Goal: Task Accomplishment & Management: Complete application form

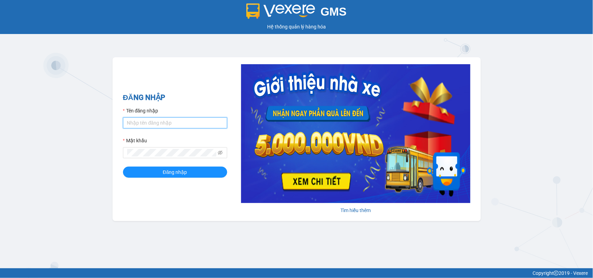
click at [167, 122] on input "Tên đăng nhập" at bounding box center [175, 123] width 104 height 11
type input "huyennt_congnohanglc.saoviet"
click at [123, 167] on button "Đăng nhập" at bounding box center [175, 172] width 104 height 11
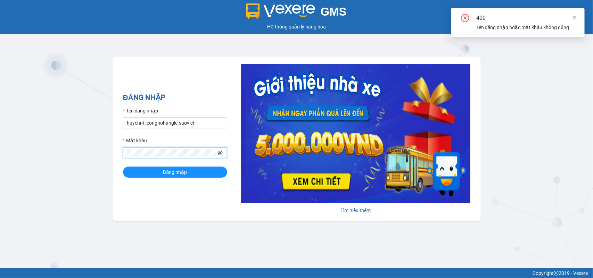
click at [221, 152] on icon "eye-invisible" at bounding box center [220, 153] width 5 height 5
click at [122, 154] on div "ĐĂNG NHẬP Tên đăng nhập huyennt_congnohanglc.saoviet Mật khẩu Đăng nhập Tìm hiể…" at bounding box center [297, 139] width 368 height 164
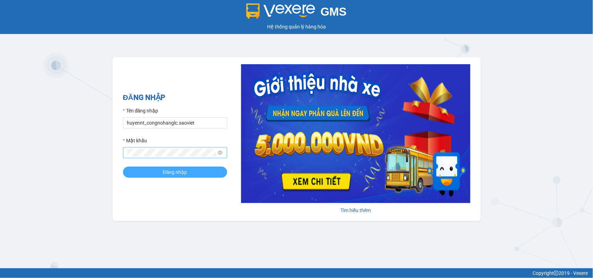
click at [183, 168] on button "Đăng nhập" at bounding box center [175, 172] width 104 height 11
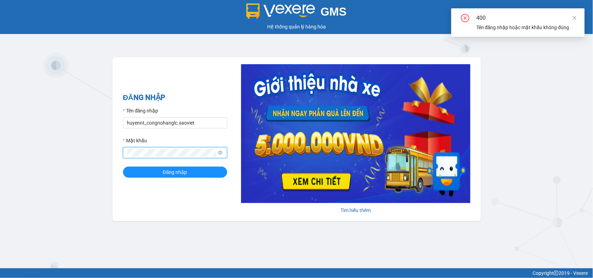
click at [117, 159] on div "ĐĂNG NHẬP Tên đăng nhập huyennt_congnohanglc.saoviet Mật khẩu Đăng nhập Tìm hiể…" at bounding box center [297, 139] width 368 height 164
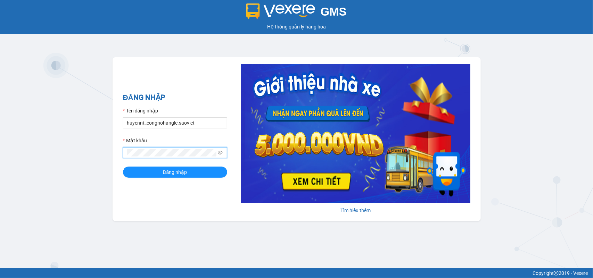
click at [123, 167] on button "Đăng nhập" at bounding box center [175, 172] width 104 height 11
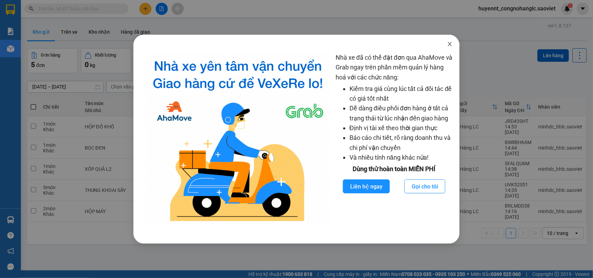
click at [450, 45] on icon "close" at bounding box center [450, 44] width 6 height 6
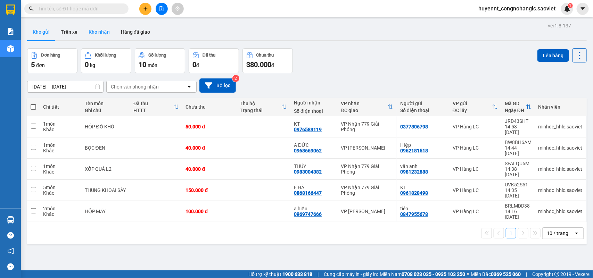
click at [104, 30] on button "Kho nhận" at bounding box center [99, 32] width 32 height 17
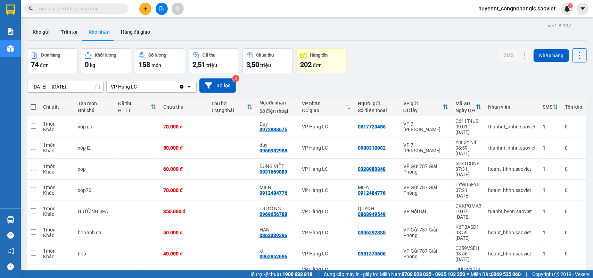
click at [95, 8] on input "text" at bounding box center [79, 9] width 82 height 8
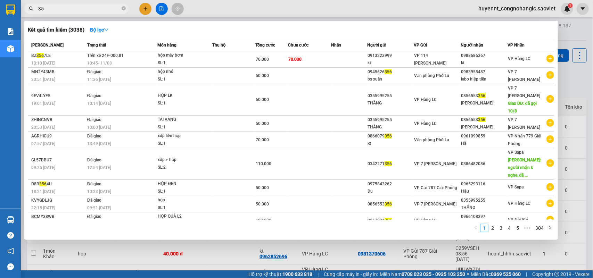
type input "3"
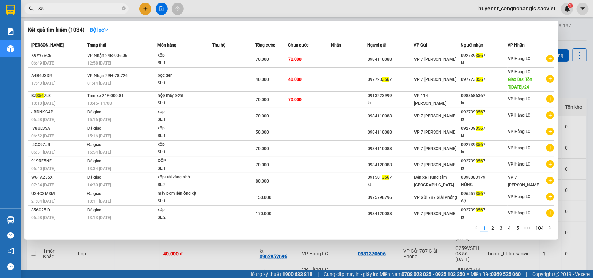
type input "3"
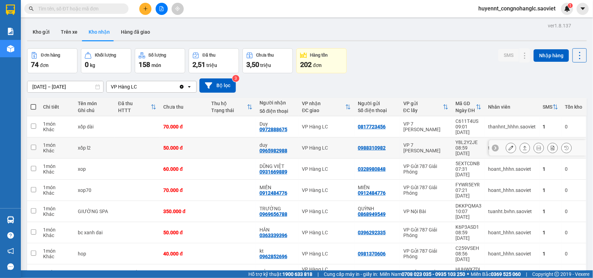
scroll to position [37, 0]
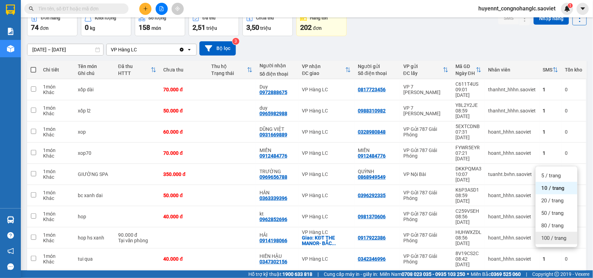
click at [550, 238] on span "100 / trang" at bounding box center [554, 238] width 25 height 7
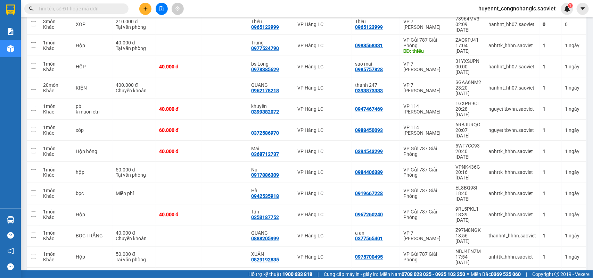
scroll to position [472, 0]
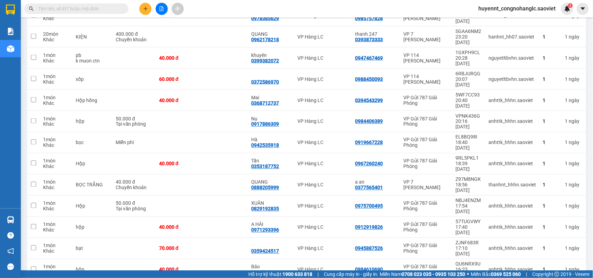
click at [58, 6] on input "text" at bounding box center [79, 9] width 82 height 8
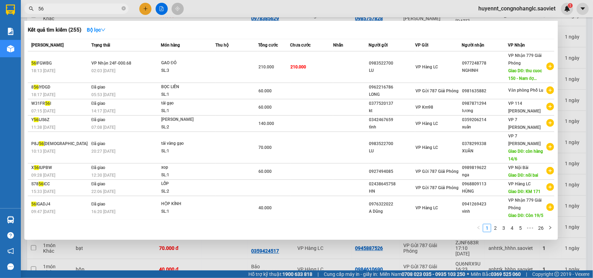
type input "5"
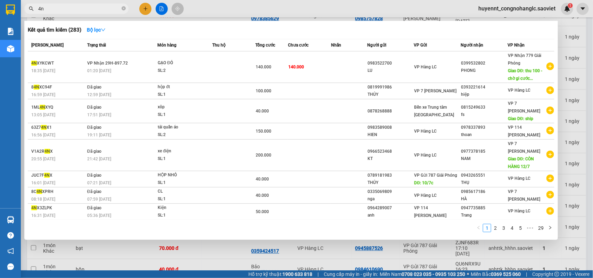
type input "4"
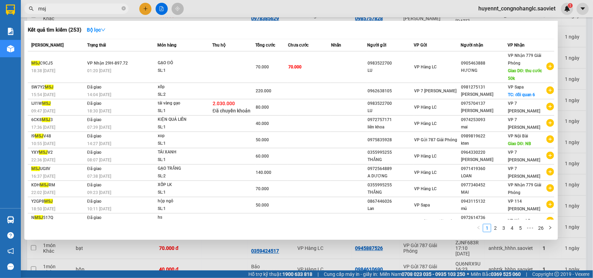
type input "msj"
click at [573, 60] on div at bounding box center [296, 139] width 593 height 278
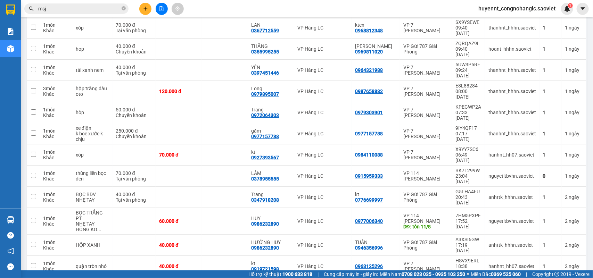
scroll to position [906, 0]
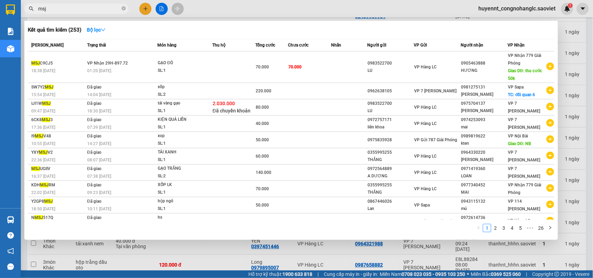
drag, startPoint x: 55, startPoint y: 9, endPoint x: 0, endPoint y: 14, distance: 54.8
click at [0, 14] on section "Kết quả tìm kiếm ( 253 ) Bộ lọc Mã ĐH Trạng thái Món hàng Thu hộ Tổng cước Chưa…" at bounding box center [296, 139] width 593 height 278
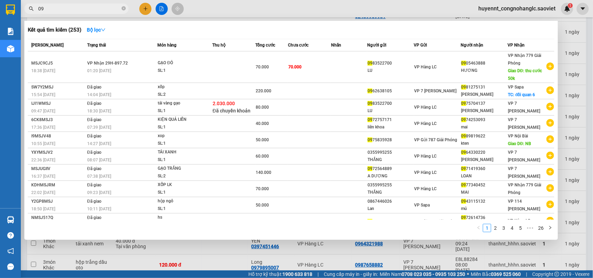
type input "0"
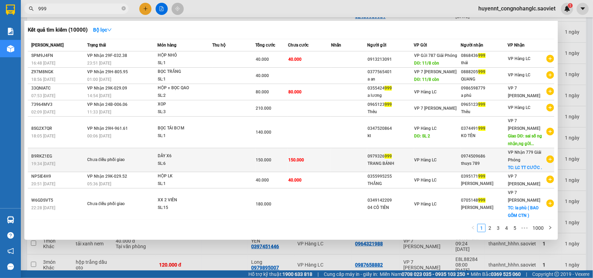
type input "999"
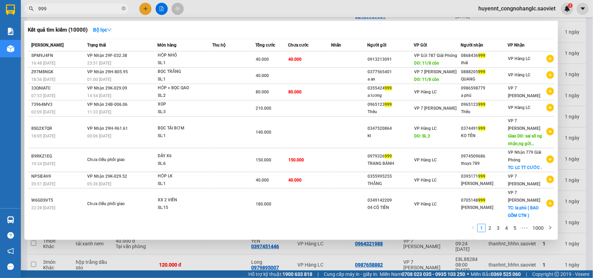
click at [391, 160] on div "TRANG BÁNH" at bounding box center [391, 163] width 46 height 7
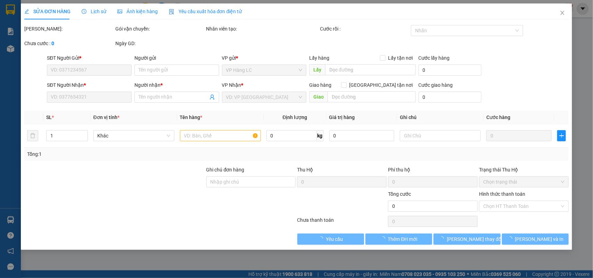
type input "0979326999"
type input "TRANG BÁNH"
type input "0974509686"
type input "thuys 789"
checkbox input "true"
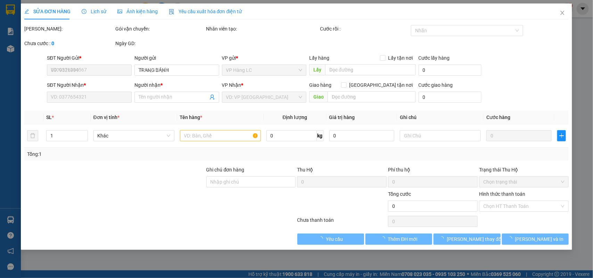
type input "LC TT CƯỚC ."
type input "150.000"
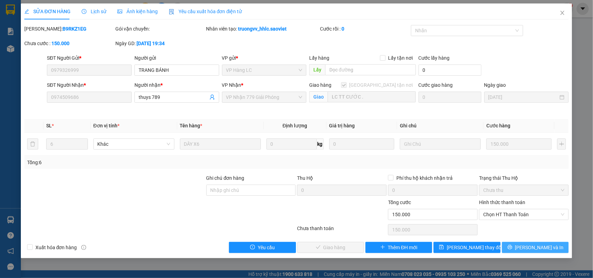
click at [536, 246] on span "[PERSON_NAME] và In" at bounding box center [540, 248] width 49 height 8
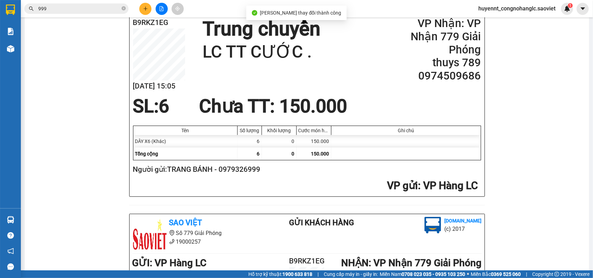
scroll to position [87, 0]
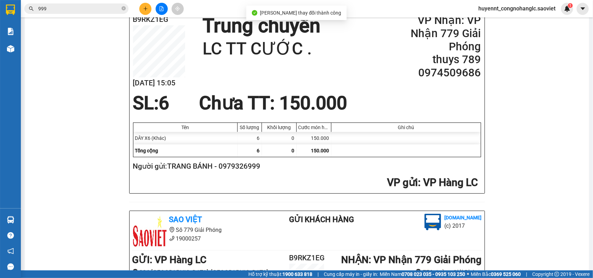
click at [250, 167] on h2 "Người gửi: TRANG BÁNH - 0979326999" at bounding box center [306, 166] width 346 height 11
copy h2 "0979326999"
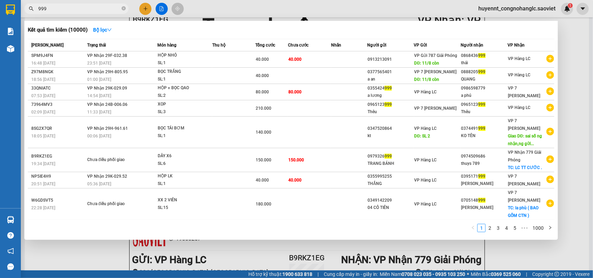
drag, startPoint x: 56, startPoint y: 9, endPoint x: 19, endPoint y: 4, distance: 37.2
click at [19, 9] on section "Kết quả tìm kiếm ( 10000 ) Bộ lọc Mã ĐH Trạng thái Món hàng Thu hộ Tổng cước Ch…" at bounding box center [296, 139] width 593 height 278
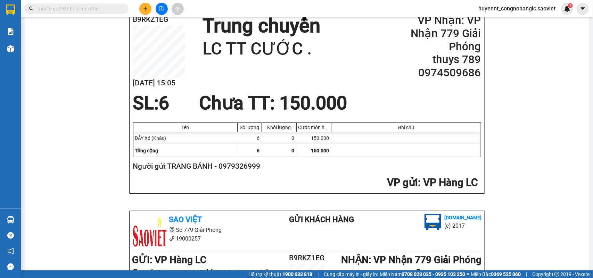
paste input "0979326999"
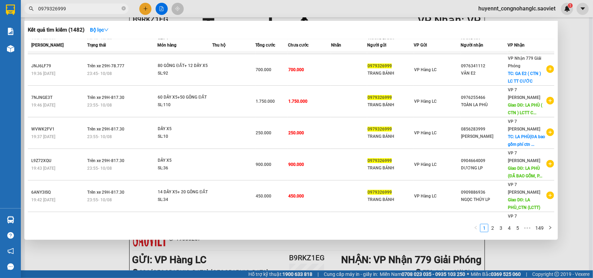
scroll to position [135, 0]
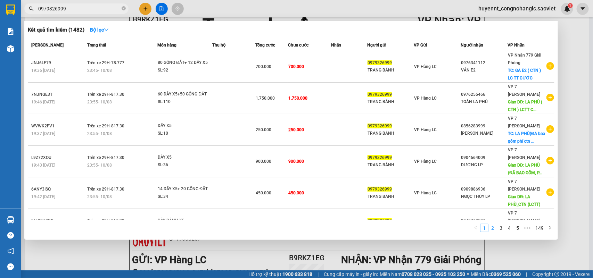
type input "0979326999"
click at [495, 227] on link "2" at bounding box center [493, 229] width 8 height 8
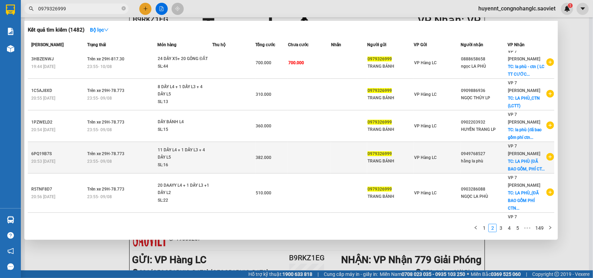
scroll to position [0, 0]
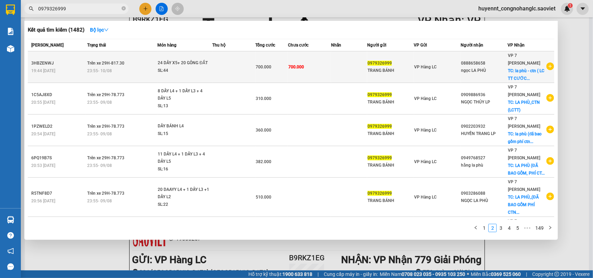
click at [371, 70] on div "TRANG BÁNH" at bounding box center [391, 70] width 46 height 7
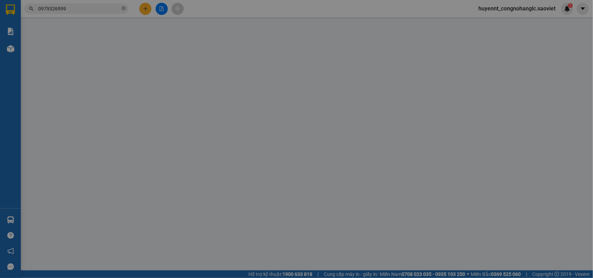
type input "0979326999"
type input "TRANG BÁNH"
type input "0888658658"
type input "ngọc LA PHÙ"
checkbox input "true"
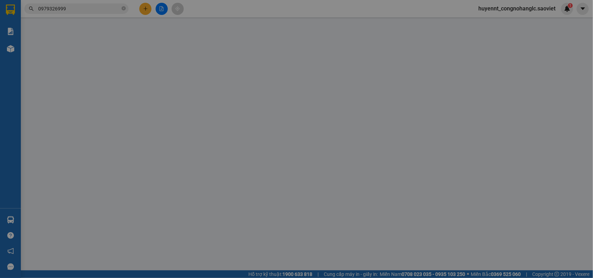
type input "la phù - ctn ( LC TT CƯỚC )"
type input "700.000"
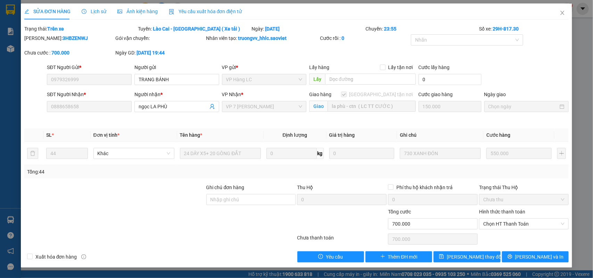
drag, startPoint x: 494, startPoint y: 224, endPoint x: 495, endPoint y: 216, distance: 7.5
click at [492, 224] on span "Chọn HT Thanh Toán" at bounding box center [524, 224] width 81 height 10
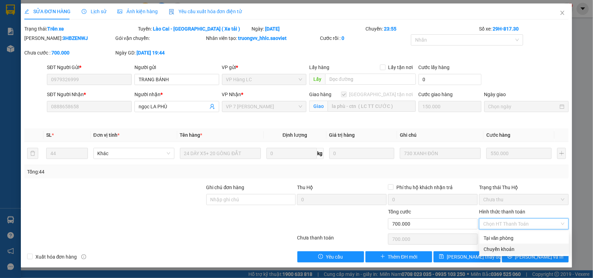
click at [494, 249] on div "Chuyển khoản" at bounding box center [524, 250] width 81 height 8
type input "0"
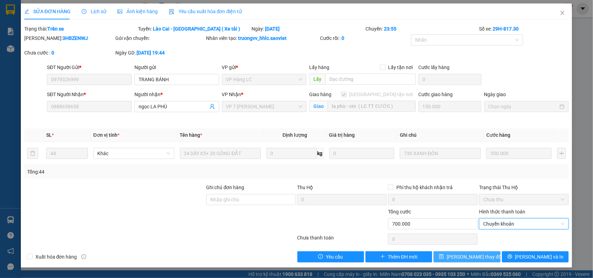
click at [469, 259] on span "[PERSON_NAME] thay đổi" at bounding box center [475, 257] width 56 height 8
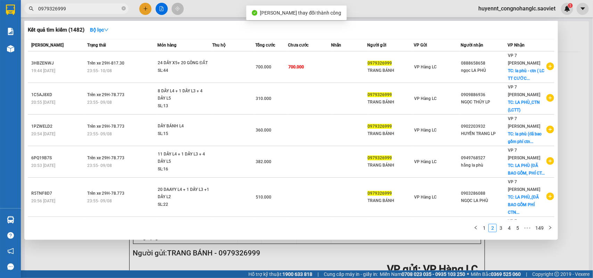
click at [74, 9] on input "0979326999" at bounding box center [79, 9] width 82 height 8
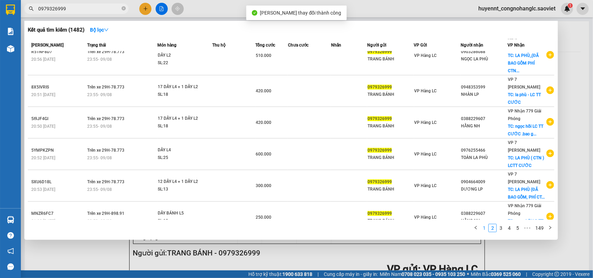
click at [484, 229] on link "1" at bounding box center [485, 229] width 8 height 8
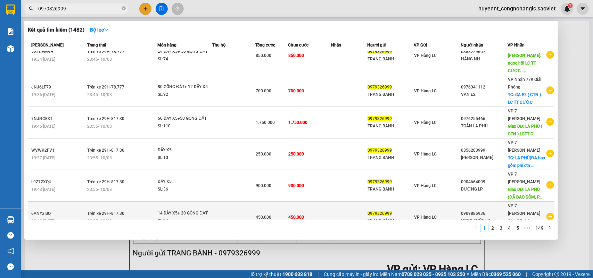
scroll to position [135, 0]
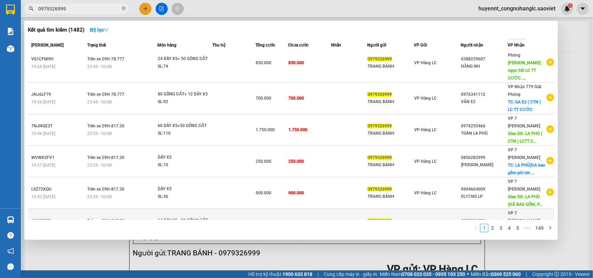
click at [494, 225] on div "NGỌC THỦY LP" at bounding box center [485, 228] width 46 height 7
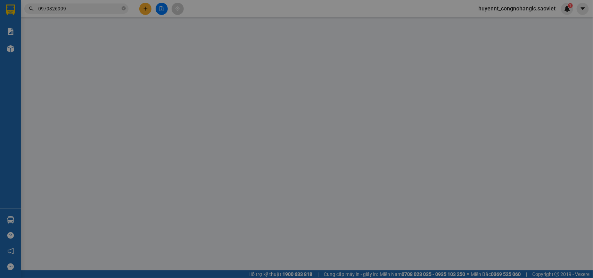
type input "0979326999"
type input "TRANG BÁNH"
type input "0909886936"
type input "NGỌC THỦY LP"
type input "LA PHÙ_CTN (LCTT)"
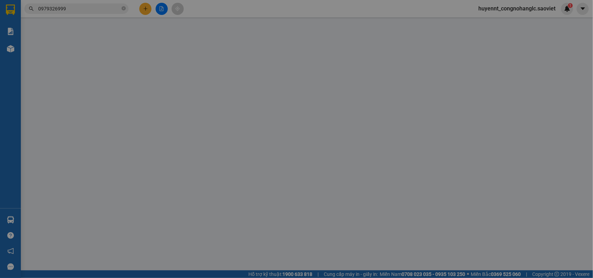
type input "150.000"
type input "450.000"
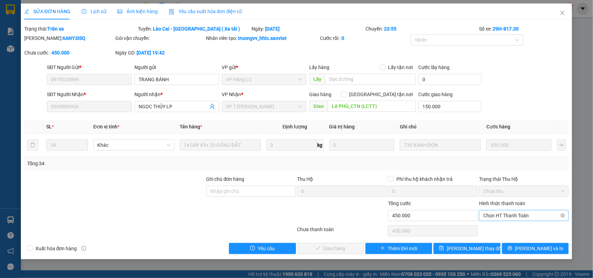
click at [498, 211] on span "Chọn HT Thanh Toán" at bounding box center [524, 216] width 81 height 10
click at [498, 240] on div "Chuyển khoản" at bounding box center [524, 241] width 81 height 8
type input "0"
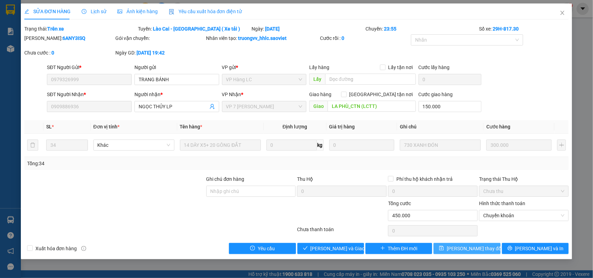
click at [468, 250] on span "[PERSON_NAME] thay đổi" at bounding box center [475, 249] width 56 height 8
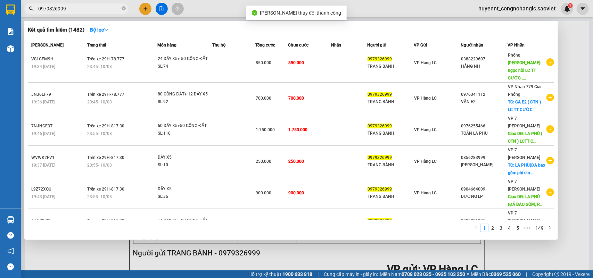
click at [68, 5] on span "0979326999" at bounding box center [76, 8] width 104 height 10
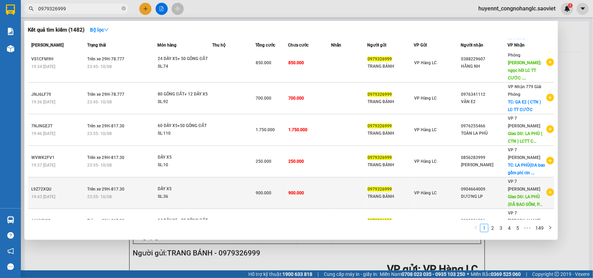
click at [416, 191] on span "VP Hàng LC" at bounding box center [426, 193] width 23 height 5
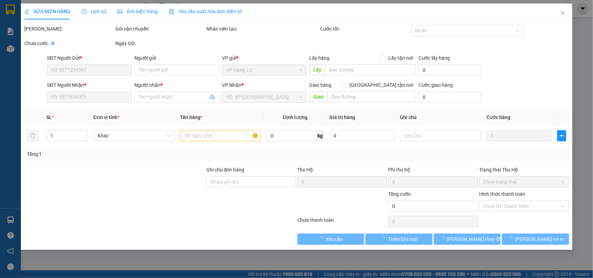
type input "0979326999"
type input "TRANG BÁNH"
type input "0904664009"
type input "DƯƠNG LP"
type input "LA PHÙ (ĐÃ BAO GỒM, PHÍ CTN)lc Thanh toán"
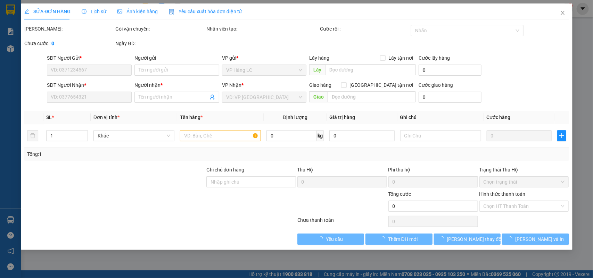
type input "200.000"
type input "900.000"
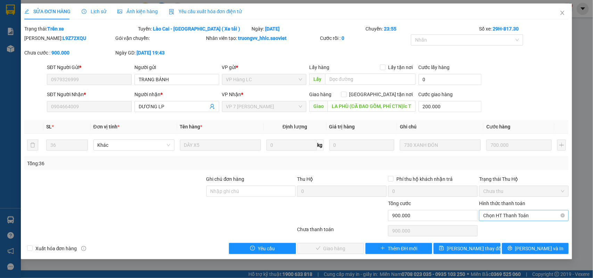
click at [492, 214] on span "Chọn HT Thanh Toán" at bounding box center [524, 216] width 81 height 10
click at [499, 238] on div "Chuyển khoản" at bounding box center [524, 241] width 81 height 8
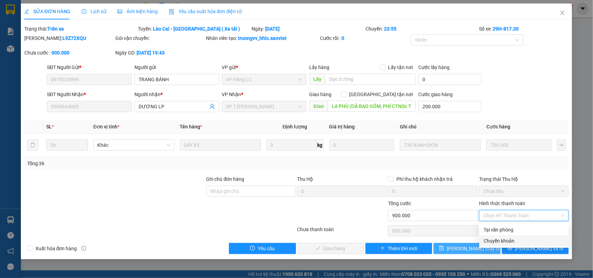
type input "0"
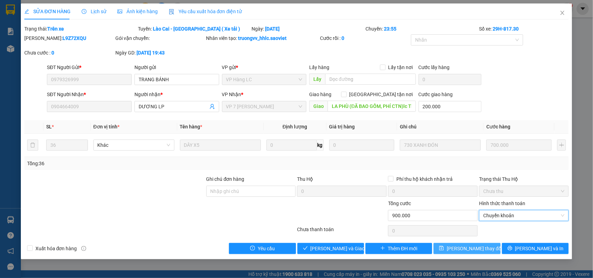
click at [477, 250] on span "[PERSON_NAME] thay đổi" at bounding box center [475, 249] width 56 height 8
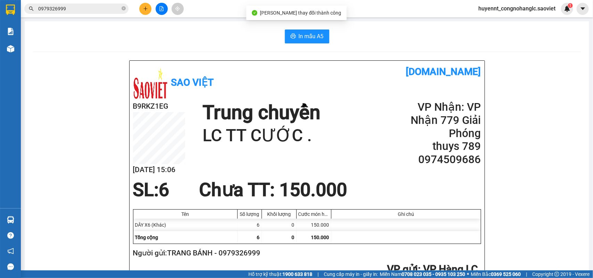
click at [70, 8] on input "0979326999" at bounding box center [79, 9] width 82 height 8
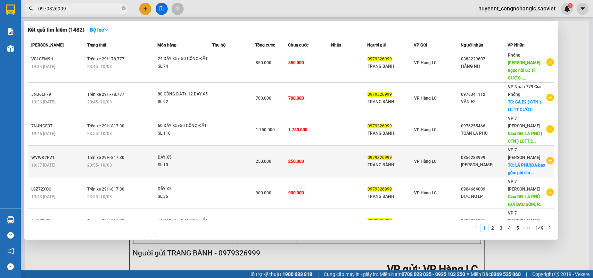
click at [306, 146] on td "250.000" at bounding box center [309, 162] width 43 height 32
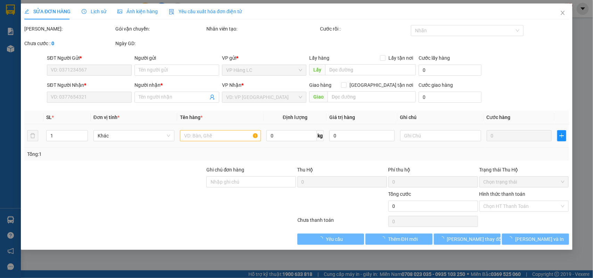
type input "0979326999"
type input "TRANG BÁNH"
type input "0856283999"
type input "[PERSON_NAME]"
checkbox input "true"
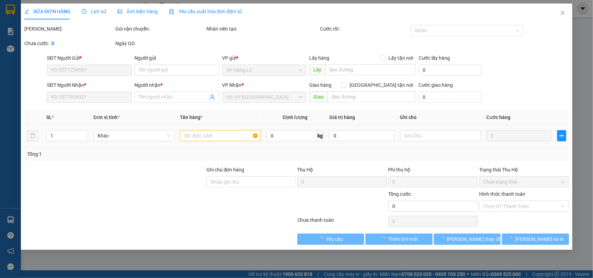
type input "LA PHÙ(ĐA bao gồm phí ctn ) LC TT CƯỚC"
type input "250.000"
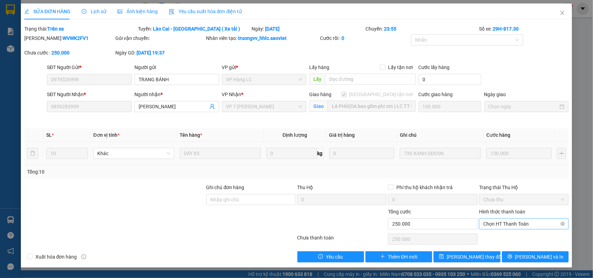
click at [499, 224] on span "Chọn HT Thanh Toán" at bounding box center [524, 224] width 81 height 10
click at [510, 248] on div "Chuyển khoản" at bounding box center [524, 250] width 81 height 8
type input "0"
click at [481, 257] on span "[PERSON_NAME] thay đổi" at bounding box center [475, 257] width 56 height 8
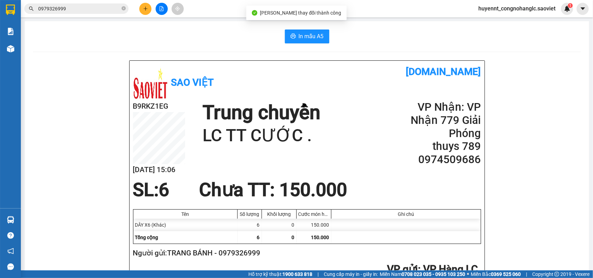
click at [75, 8] on input "0979326999" at bounding box center [79, 9] width 82 height 8
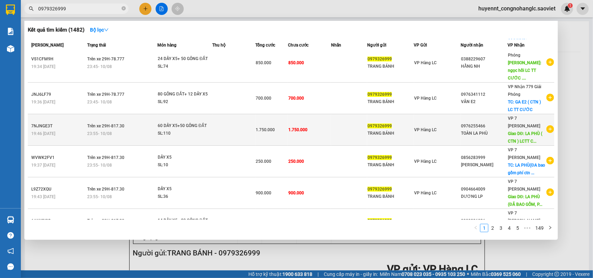
click at [311, 118] on td "1.750.000" at bounding box center [309, 130] width 43 height 32
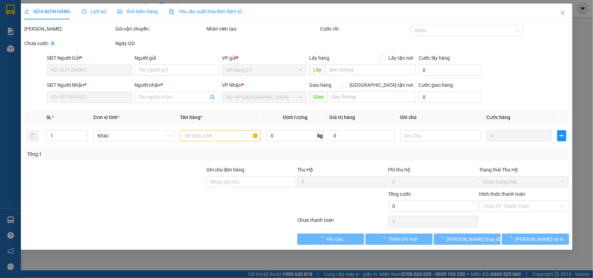
type input "0979326999"
type input "TRANG BÁNH"
type input "0976255466"
type input "TOÀN LA PHÙ"
type input "LA PHÙ ( CTN ) LCTT CƯỚC"
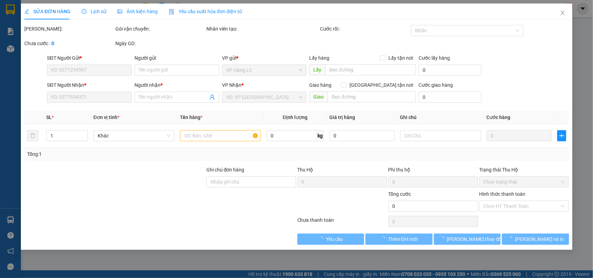
type input "250.000"
type input "1.750.000"
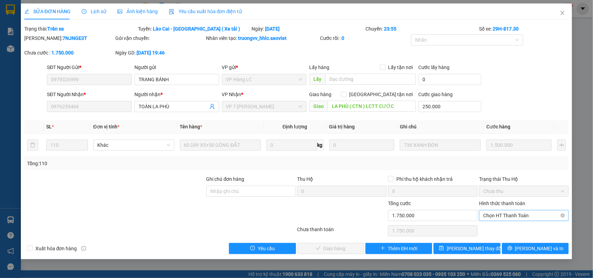
click at [489, 212] on span "Chọn HT Thanh Toán" at bounding box center [524, 216] width 81 height 10
click at [494, 237] on div "Chuyển khoản" at bounding box center [524, 241] width 81 height 8
type input "0"
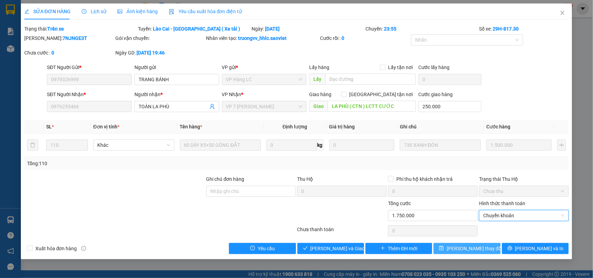
click at [480, 249] on span "[PERSON_NAME] thay đổi" at bounding box center [475, 249] width 56 height 8
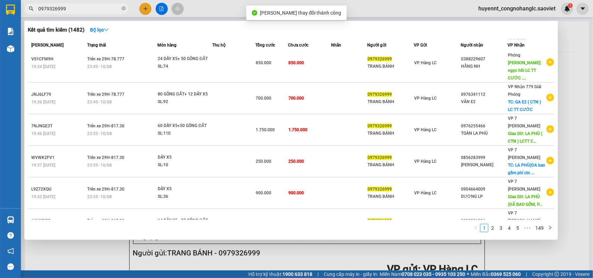
drag, startPoint x: 83, startPoint y: 6, endPoint x: 152, endPoint y: 48, distance: 81.1
click at [82, 6] on input "0979326999" at bounding box center [79, 9] width 82 height 8
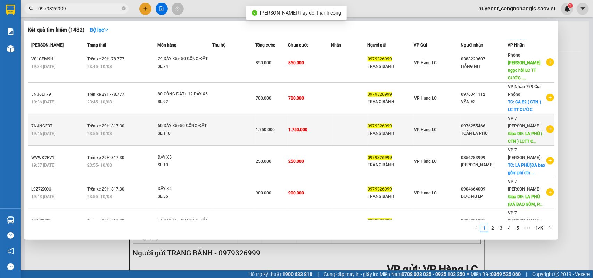
scroll to position [91, 0]
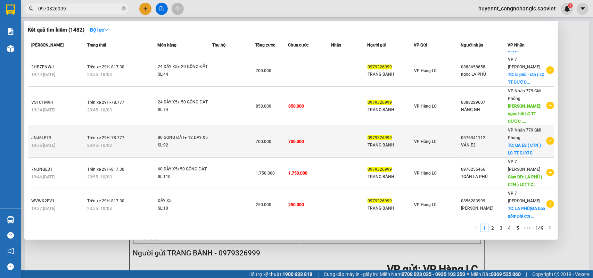
click at [310, 127] on td "700.000" at bounding box center [309, 142] width 43 height 32
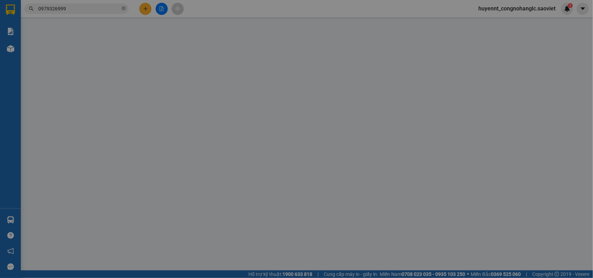
type input "0979326999"
type input "TRANG BÁNH"
type input "0976341112"
type input "VÂN E2"
checkbox input "true"
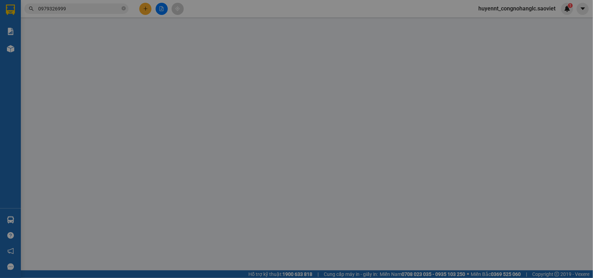
type input "GA E2 ( CTN ) LC TT CƯỚC"
type input "700.000"
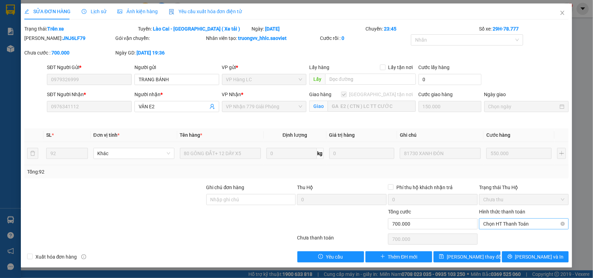
drag, startPoint x: 508, startPoint y: 224, endPoint x: 507, endPoint y: 229, distance: 6.1
click at [508, 224] on span "Chọn HT Thanh Toán" at bounding box center [524, 224] width 81 height 10
click at [502, 245] on div "Chuyển khoản" at bounding box center [525, 249] width 90 height 11
type input "0"
click at [472, 258] on span "[PERSON_NAME] thay đổi" at bounding box center [475, 257] width 56 height 8
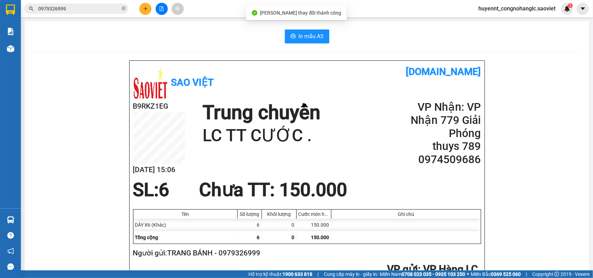
click at [80, 8] on input "0979326999" at bounding box center [79, 9] width 82 height 8
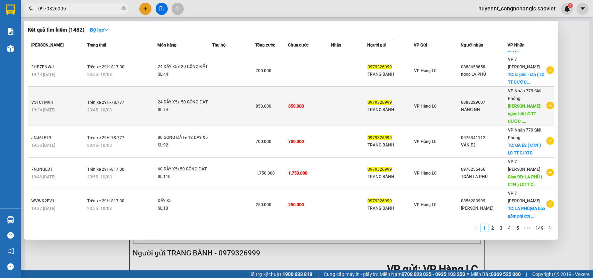
click at [360, 102] on td at bounding box center [349, 106] width 36 height 39
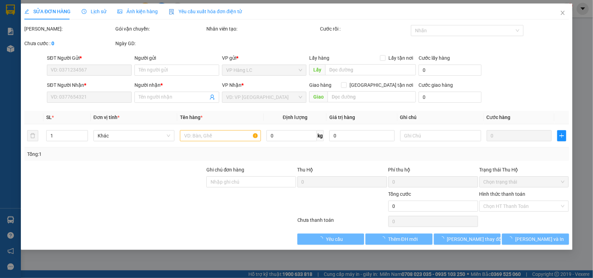
type input "0979326999"
type input "TRANG BÁNH"
type input "0388229607"
type input "HẰNG NH"
type input "ngọc hồi LC TT CƯỚC .bao gồm cước ctn"
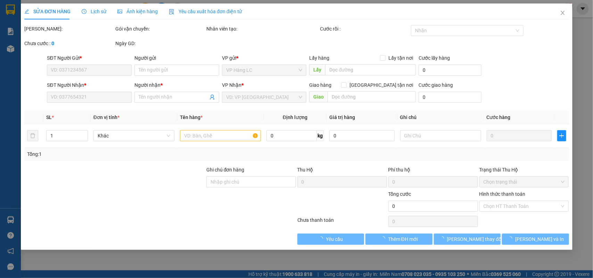
type input "150.000"
type input "850.000"
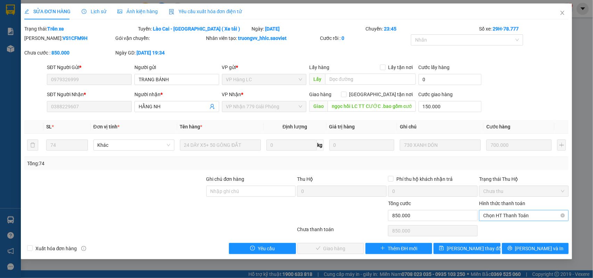
click at [498, 217] on span "Chọn HT Thanh Toán" at bounding box center [524, 216] width 81 height 10
click at [501, 240] on div "Chuyển khoản" at bounding box center [524, 241] width 81 height 8
type input "0"
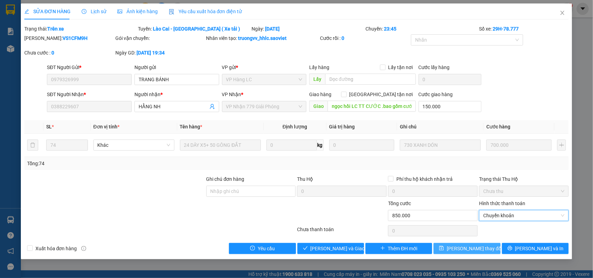
click at [461, 249] on span "[PERSON_NAME] thay đổi" at bounding box center [475, 249] width 56 height 8
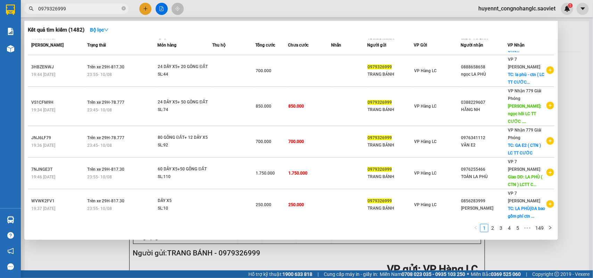
drag, startPoint x: 73, startPoint y: 9, endPoint x: 13, endPoint y: 17, distance: 61.0
click at [13, 17] on section "Kết quả tìm kiếm ( 1482 ) Bộ lọc Mã ĐH Trạng thái Món hàng Thu hộ Tổng cước Chư…" at bounding box center [296, 139] width 593 height 278
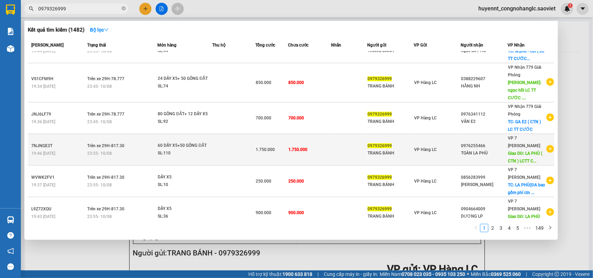
scroll to position [135, 0]
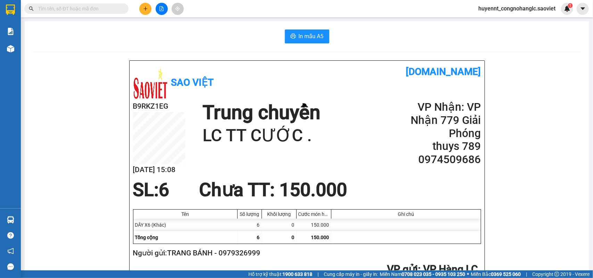
click at [79, 8] on input "text" at bounding box center [79, 9] width 82 height 8
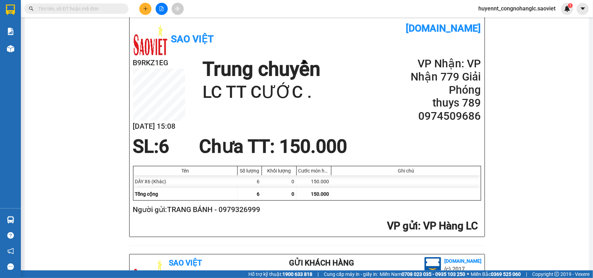
scroll to position [130, 0]
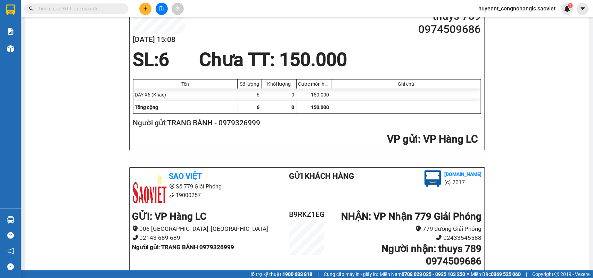
click at [238, 124] on h2 "Người gửi: TRANG BÁNH - 0979326999" at bounding box center [306, 123] width 346 height 11
copy h2 "0979326999"
click at [68, 6] on input "text" at bounding box center [79, 9] width 82 height 8
paste input "0979326999"
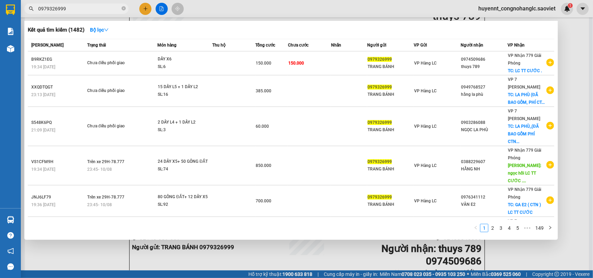
type input "0979326999"
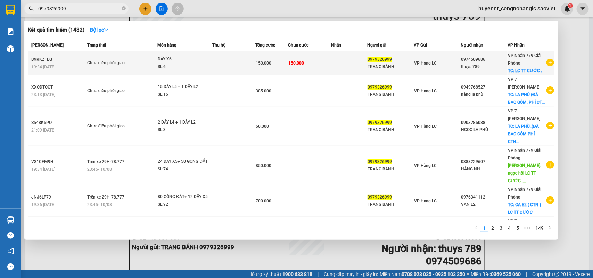
click at [346, 67] on td at bounding box center [349, 63] width 36 height 24
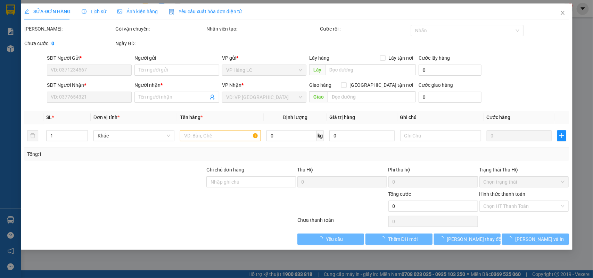
type input "0979326999"
type input "TRANG BÁNH"
type input "0974509686"
type input "thuys 789"
checkbox input "true"
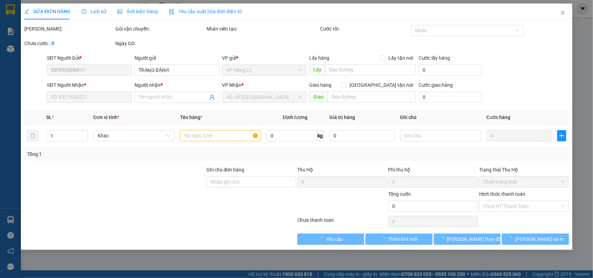
type input "LC TT CƯỚC ."
type input "150.000"
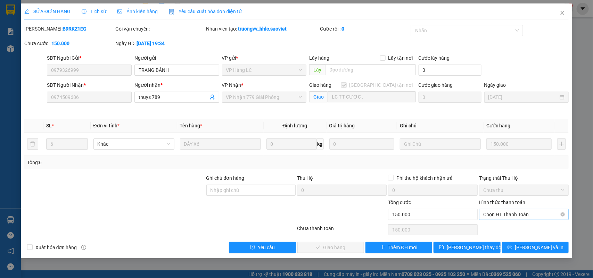
click at [502, 213] on span "Chọn HT Thanh Toán" at bounding box center [524, 215] width 81 height 10
click at [499, 236] on div "Chuyển khoản" at bounding box center [524, 240] width 81 height 8
type input "0"
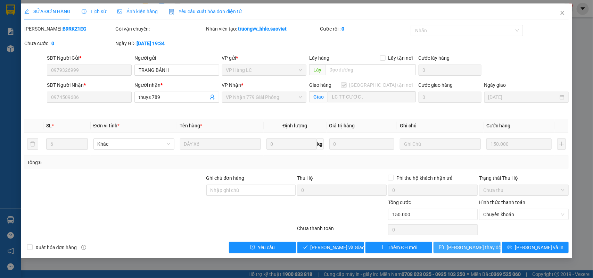
click at [464, 249] on span "[PERSON_NAME] thay đổi" at bounding box center [475, 248] width 56 height 8
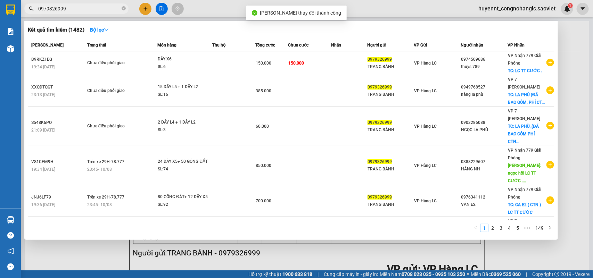
click at [89, 11] on input "0979326999" at bounding box center [79, 9] width 82 height 8
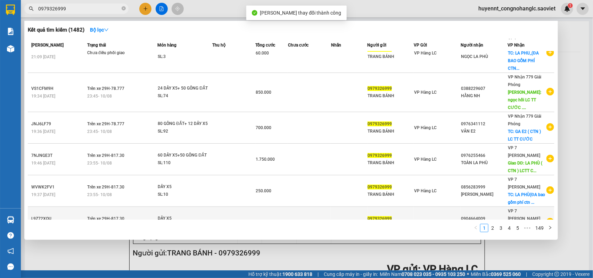
scroll to position [135, 0]
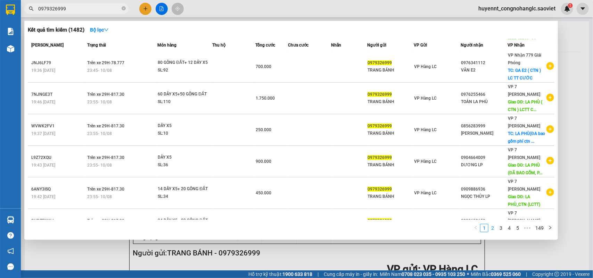
click at [494, 230] on link "2" at bounding box center [493, 229] width 8 height 8
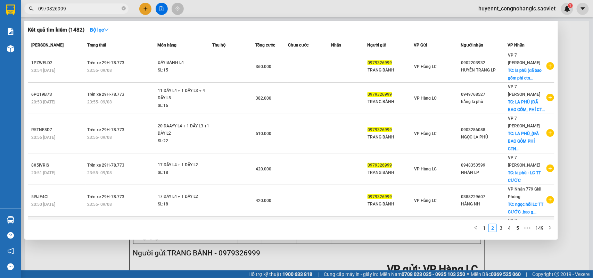
scroll to position [0, 0]
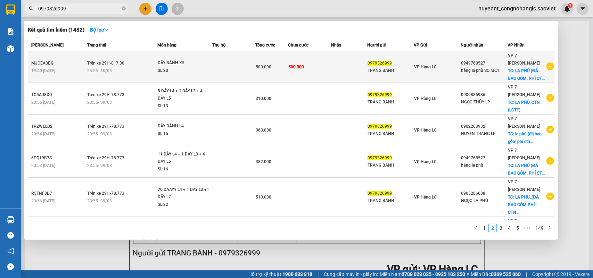
click at [279, 69] on div "500.000" at bounding box center [272, 67] width 32 height 8
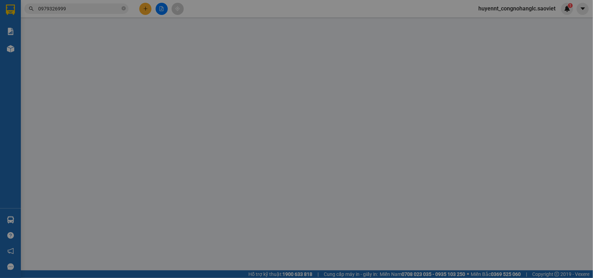
type input "0979326999"
type input "TRANG BÁNH"
type input "0949768527"
type input "hằng la phù SỐ MỚI"
checkbox input "true"
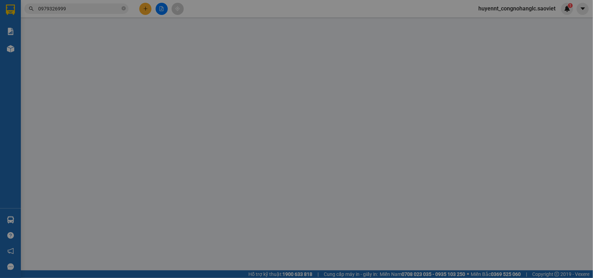
type input "LA PHÙ (ĐÃ BAO GỒM, PHÍ CTN)lc Thanh toán"
type input "500.000"
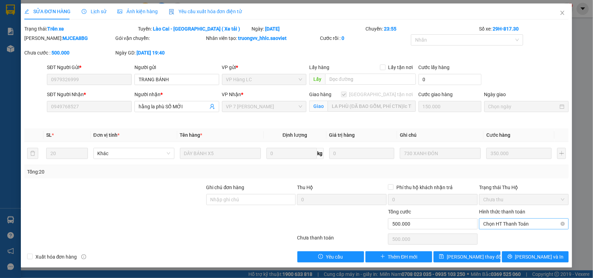
click at [503, 225] on span "Chọn HT Thanh Toán" at bounding box center [524, 224] width 81 height 10
click at [510, 250] on div "Chuyển khoản" at bounding box center [524, 250] width 81 height 8
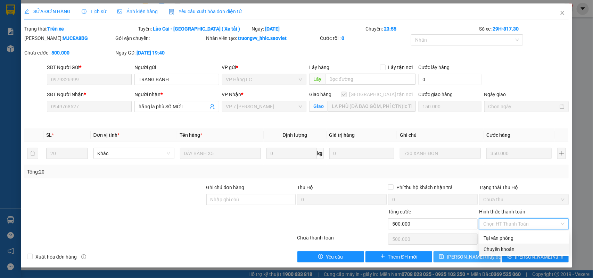
type input "0"
click at [468, 258] on span "[PERSON_NAME] thay đổi" at bounding box center [475, 257] width 56 height 8
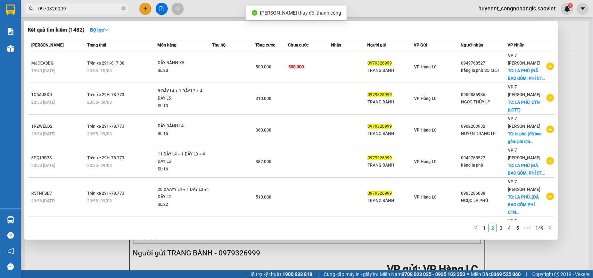
click at [96, 7] on input "0979326999" at bounding box center [79, 9] width 82 height 8
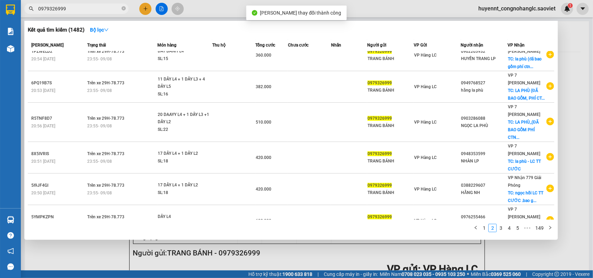
scroll to position [142, 0]
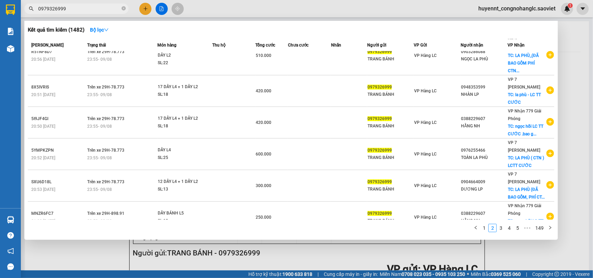
click at [501, 228] on link "3" at bounding box center [501, 229] width 8 height 8
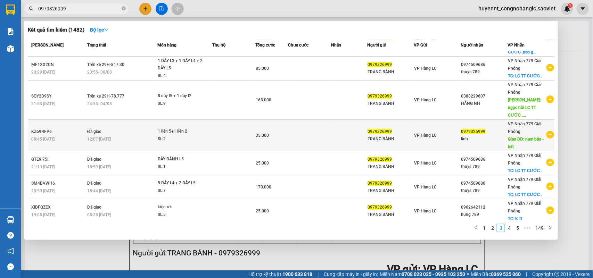
scroll to position [0, 0]
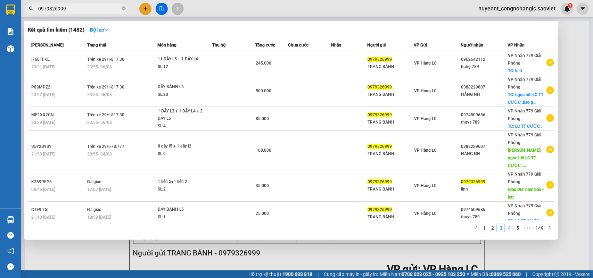
click at [511, 230] on link "4" at bounding box center [510, 229] width 8 height 8
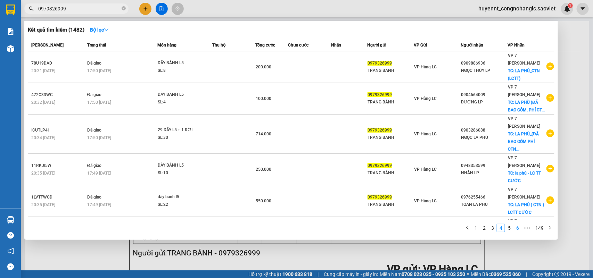
click at [509, 230] on link "5" at bounding box center [510, 229] width 8 height 8
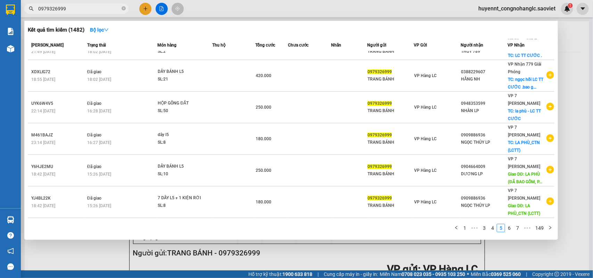
scroll to position [120, 0]
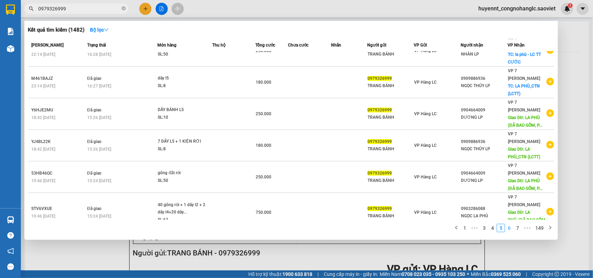
click at [511, 232] on link "6" at bounding box center [510, 229] width 8 height 8
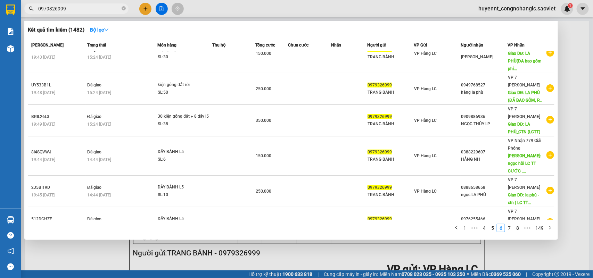
click at [575, 156] on div at bounding box center [296, 139] width 593 height 278
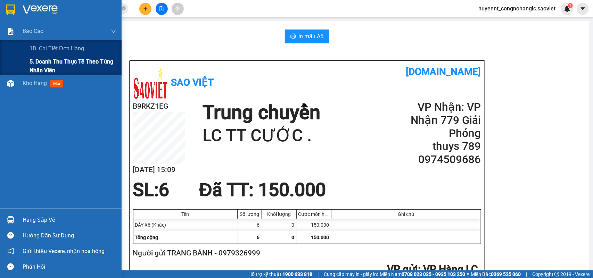
click at [47, 64] on span "5. Doanh thu thực tế theo từng nhân viên" at bounding box center [73, 65] width 87 height 17
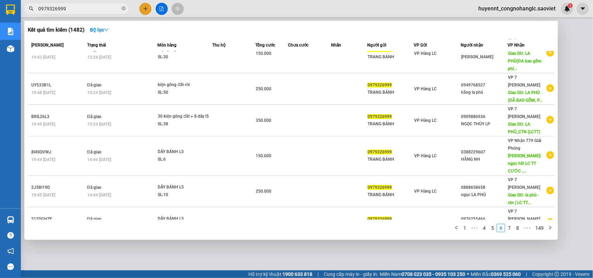
drag, startPoint x: 68, startPoint y: 8, endPoint x: 3, endPoint y: 15, distance: 65.4
click at [3, 15] on section "Kết quả tìm kiếm ( 1482 ) Bộ lọc Mã ĐH Trạng thái Món hàng Thu hộ Tổng cước Chư…" at bounding box center [296, 139] width 593 height 278
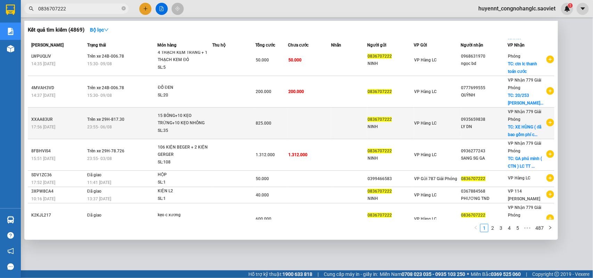
scroll to position [43, 0]
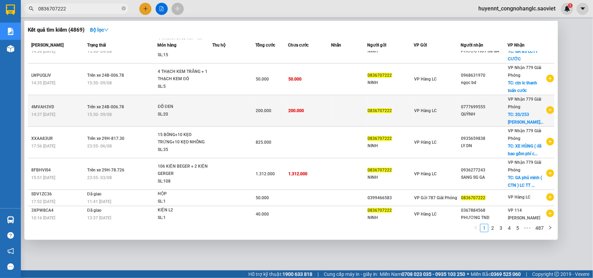
type input "0836707222"
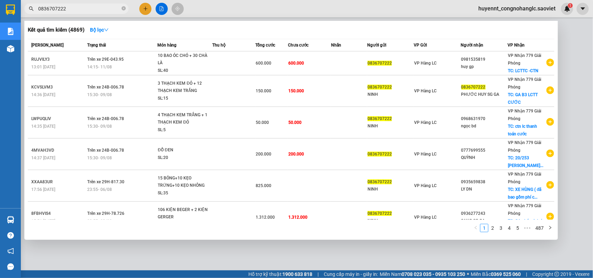
click at [310, 107] on td "50.000" at bounding box center [309, 123] width 43 height 32
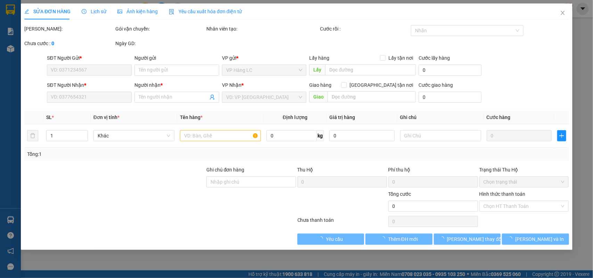
type input "0836707222"
type input "NINH"
type input "0968631970"
type input "ngọc bd"
checkbox input "true"
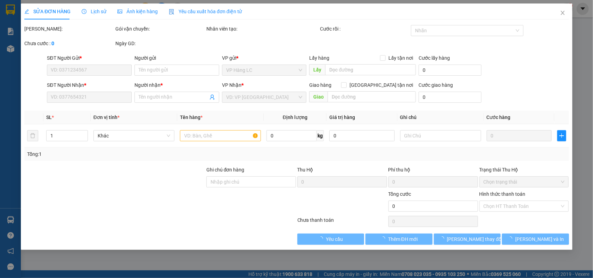
type input "ctn lc thanh toán cước"
type input "50.000"
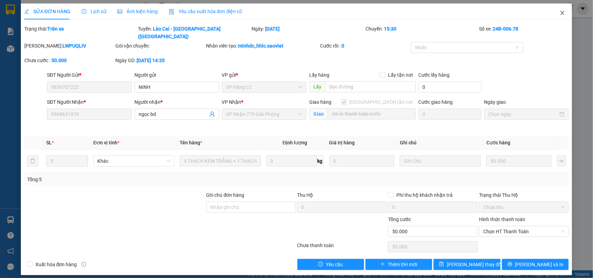
click at [561, 10] on icon "close" at bounding box center [563, 13] width 6 height 6
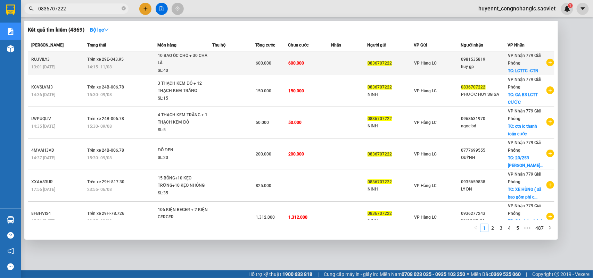
drag, startPoint x: 70, startPoint y: 7, endPoint x: 204, endPoint y: 52, distance: 141.0
click at [71, 7] on input "0836707222" at bounding box center [79, 9] width 82 height 8
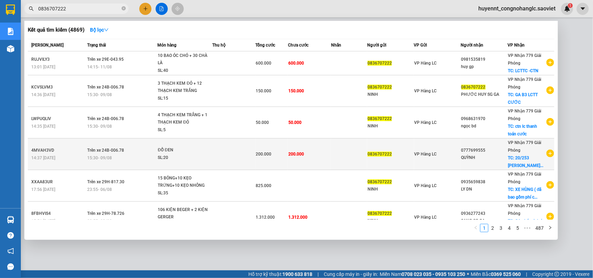
click at [487, 157] on div "QUỲNH" at bounding box center [485, 157] width 46 height 7
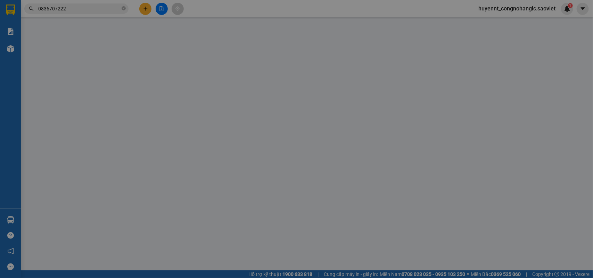
type input "0836707222"
type input "0777699555"
type input "QUỲNH"
checkbox input "true"
type input "20/253 THÚY LĨNH - HOÀNG MAI ( CTN ) lc ttc"
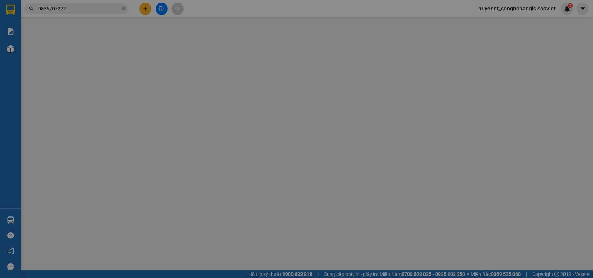
type input "200.000"
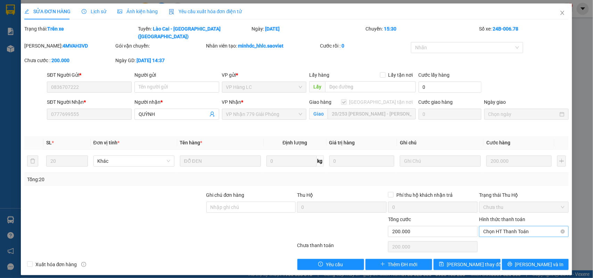
click at [510, 227] on span "Chọn HT Thanh Toán" at bounding box center [524, 232] width 81 height 10
click at [507, 248] on div "Chuyển khoản" at bounding box center [524, 250] width 81 height 8
type input "0"
click at [461, 261] on span "[PERSON_NAME] thay đổi" at bounding box center [475, 265] width 56 height 8
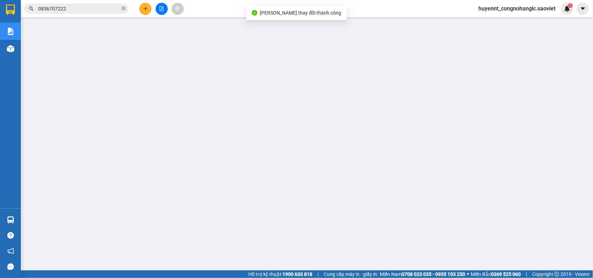
click at [89, 14] on div "Kết quả tìm kiếm ( 4869 ) Bộ lọc Mã ĐH Trạng thái Món hàng Thu hộ Tổng cước Chư…" at bounding box center [68, 9] width 136 height 12
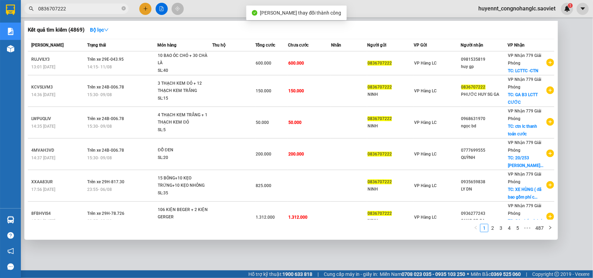
click at [78, 11] on input "0836707222" at bounding box center [79, 9] width 82 height 8
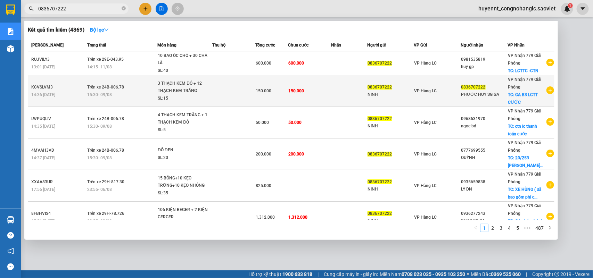
click at [303, 90] on td "150.000" at bounding box center [309, 91] width 43 height 32
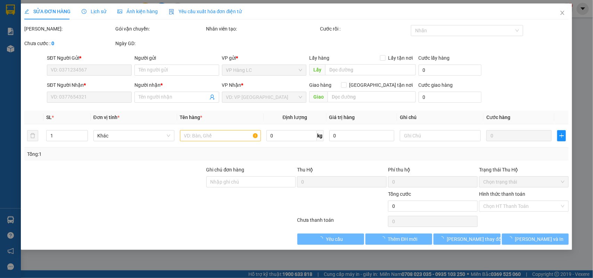
type input "0836707222"
type input "NINH"
type input "0836707222"
type input "PHƯỚC HUY SG GA"
checkbox input "true"
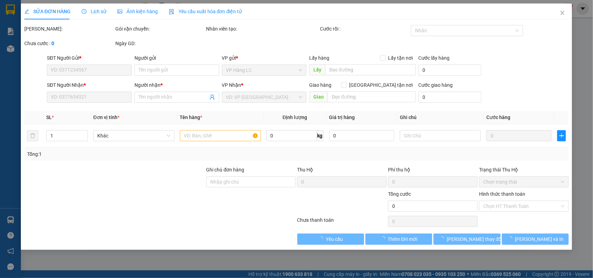
type input "GA B3 LCTT CƯỚC"
type input "150.000"
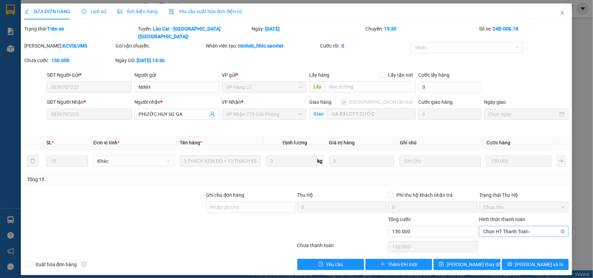
click at [512, 227] on span "Chọn HT Thanh Toán" at bounding box center [524, 232] width 81 height 10
click at [499, 250] on div "Chuyển khoản" at bounding box center [524, 250] width 81 height 8
type input "0"
click at [466, 261] on span "[PERSON_NAME] thay đổi" at bounding box center [475, 265] width 56 height 8
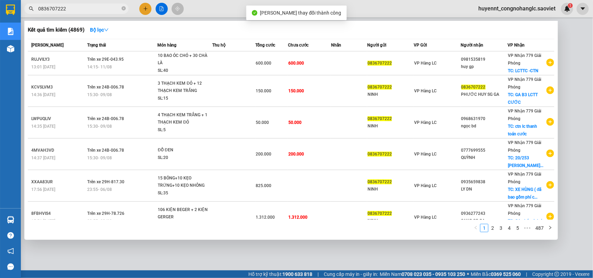
click at [77, 6] on input "0836707222" at bounding box center [79, 9] width 82 height 8
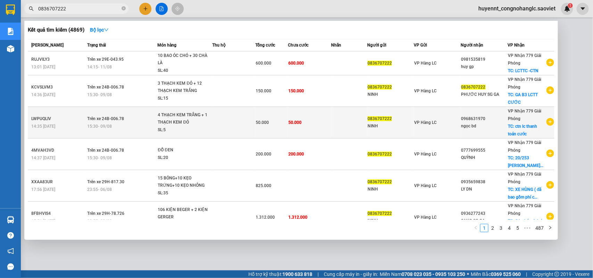
click at [301, 120] on td "50.000" at bounding box center [309, 123] width 43 height 32
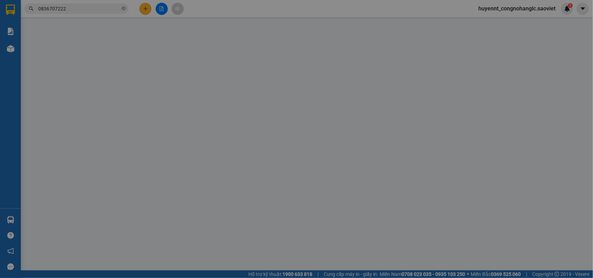
type input "0836707222"
type input "NINH"
type input "0968631970"
type input "ngọc bd"
checkbox input "true"
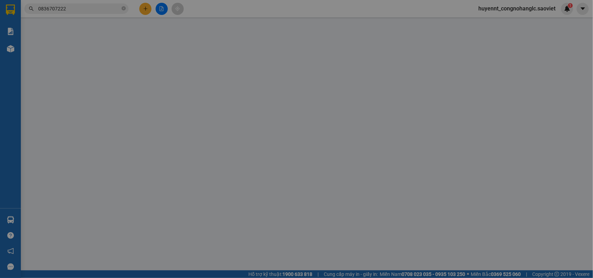
type input "ctn lc thanh toán cước"
type input "50.000"
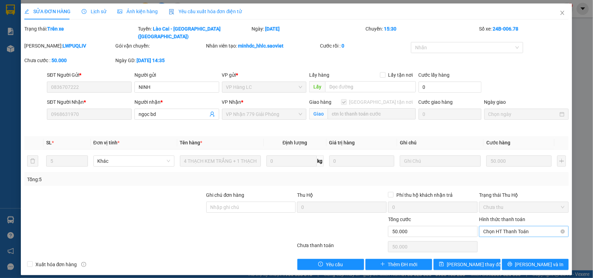
click at [504, 227] on span "Chọn HT Thanh Toán" at bounding box center [524, 232] width 81 height 10
click at [495, 246] on div "Chuyển khoản" at bounding box center [524, 250] width 81 height 8
type input "0"
drag, startPoint x: 466, startPoint y: 258, endPoint x: 475, endPoint y: 252, distance: 10.5
click at [465, 261] on span "[PERSON_NAME] thay đổi" at bounding box center [475, 265] width 56 height 8
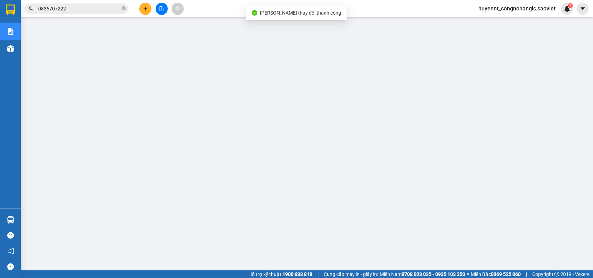
click at [71, 5] on input "0836707222" at bounding box center [79, 9] width 82 height 8
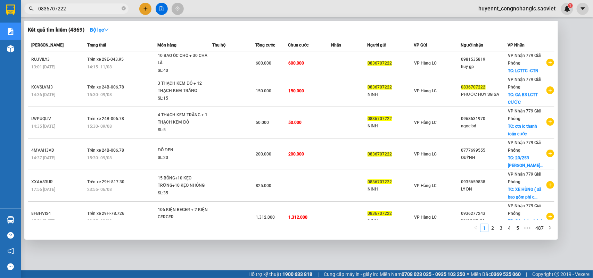
scroll to position [92, 0]
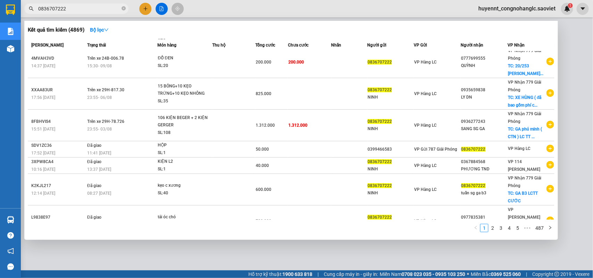
click at [495, 228] on link "2" at bounding box center [493, 229] width 8 height 8
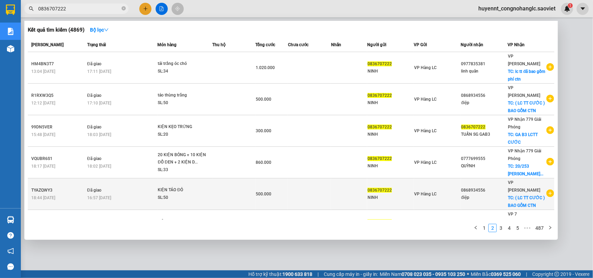
scroll to position [0, 0]
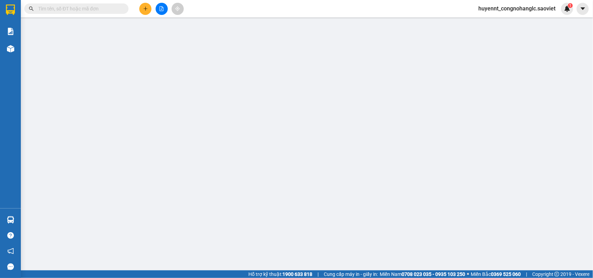
drag, startPoint x: 81, startPoint y: 10, endPoint x: 76, endPoint y: 11, distance: 4.6
click at [79, 10] on input "text" at bounding box center [79, 9] width 82 height 8
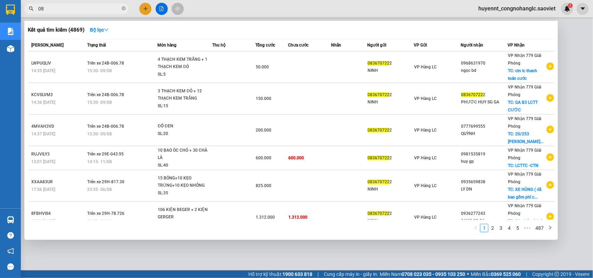
type input "0"
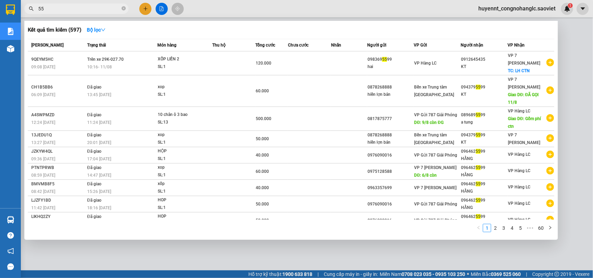
type input "5"
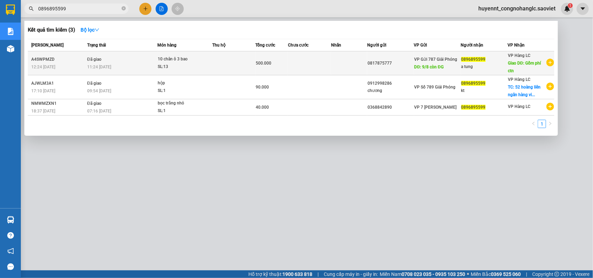
type input "0896895599"
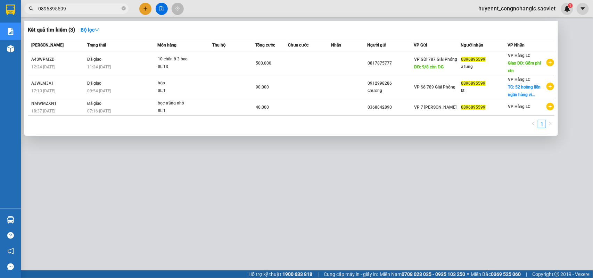
click at [442, 65] on span "DĐ: 9/8 còn ĐG" at bounding box center [429, 67] width 29 height 5
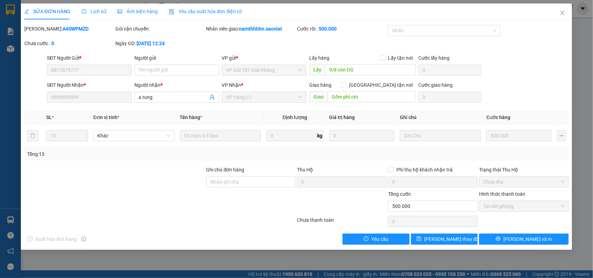
type input "0817875777"
type input "9/8 còn ĐG"
type input "0896895599"
type input "a tung"
type input "Gồm phí ctn"
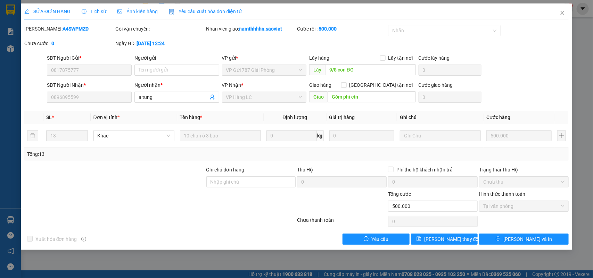
type input "500.000"
click at [382, 72] on input "9/8 còn ĐG" at bounding box center [370, 69] width 91 height 11
click at [373, 72] on input "9/8 còn ĐG" at bounding box center [370, 69] width 91 height 11
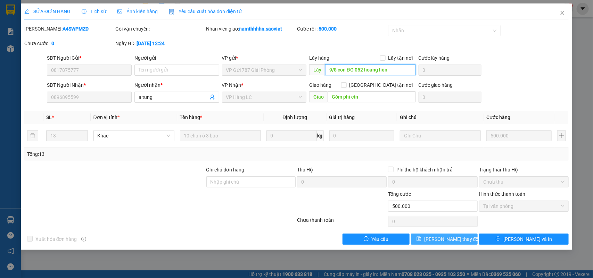
type input "9/8 còn ĐG 052 hoàng liên"
click at [441, 237] on span "[PERSON_NAME] thay đổi" at bounding box center [452, 240] width 56 height 8
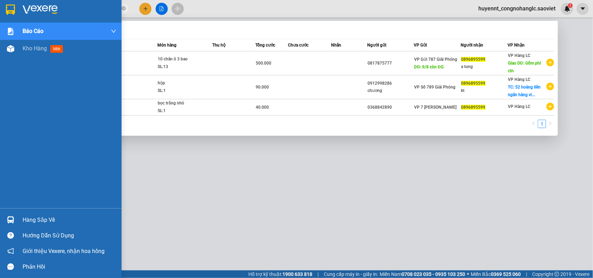
drag, startPoint x: 11, startPoint y: 10, endPoint x: 54, endPoint y: 16, distance: 42.7
click at [9, 11] on section "Kết quả tìm kiếm ( 3 ) Bộ lọc Mã ĐH Trạng thái Món hàng Thu hộ Tổng cước Chưa c…" at bounding box center [296, 139] width 593 height 278
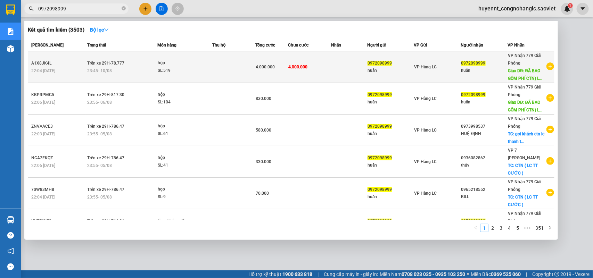
type input "0972098999"
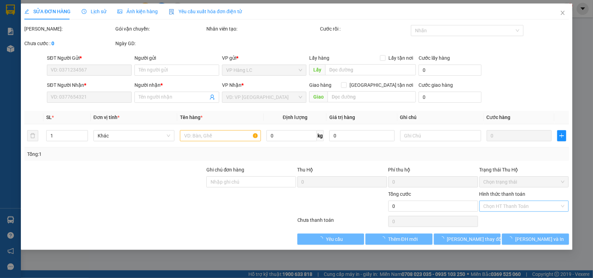
type input "0972098999"
type input "huấn"
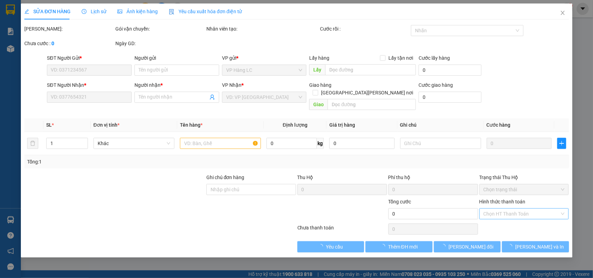
type input "0972098999"
type input "huấn"
type input "ĐÃ BAO GỒM PHÍ CTN) LC TT CƯỚC"
type input "500.000"
type input "4.000.000"
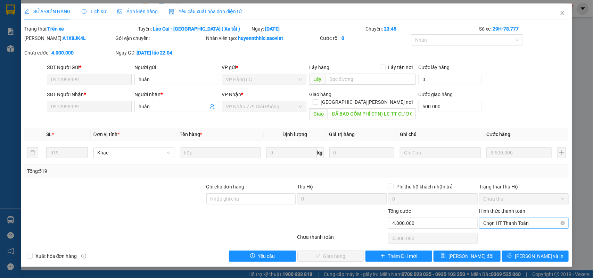
click span "Chọn HT Thanh Toán"
click div "Chuyển khoản"
type input "0"
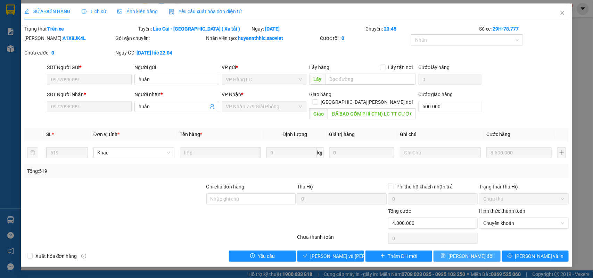
click span "[PERSON_NAME] thay đổi"
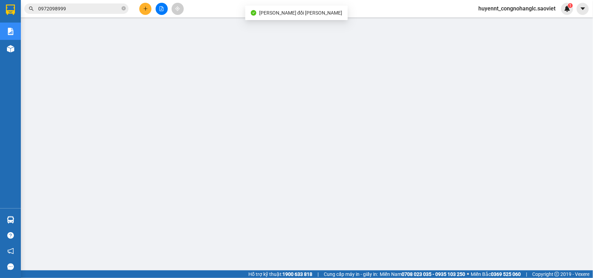
click input "0972098999"
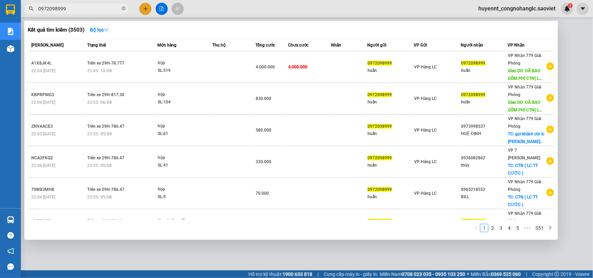
click div
